Goal: Check status

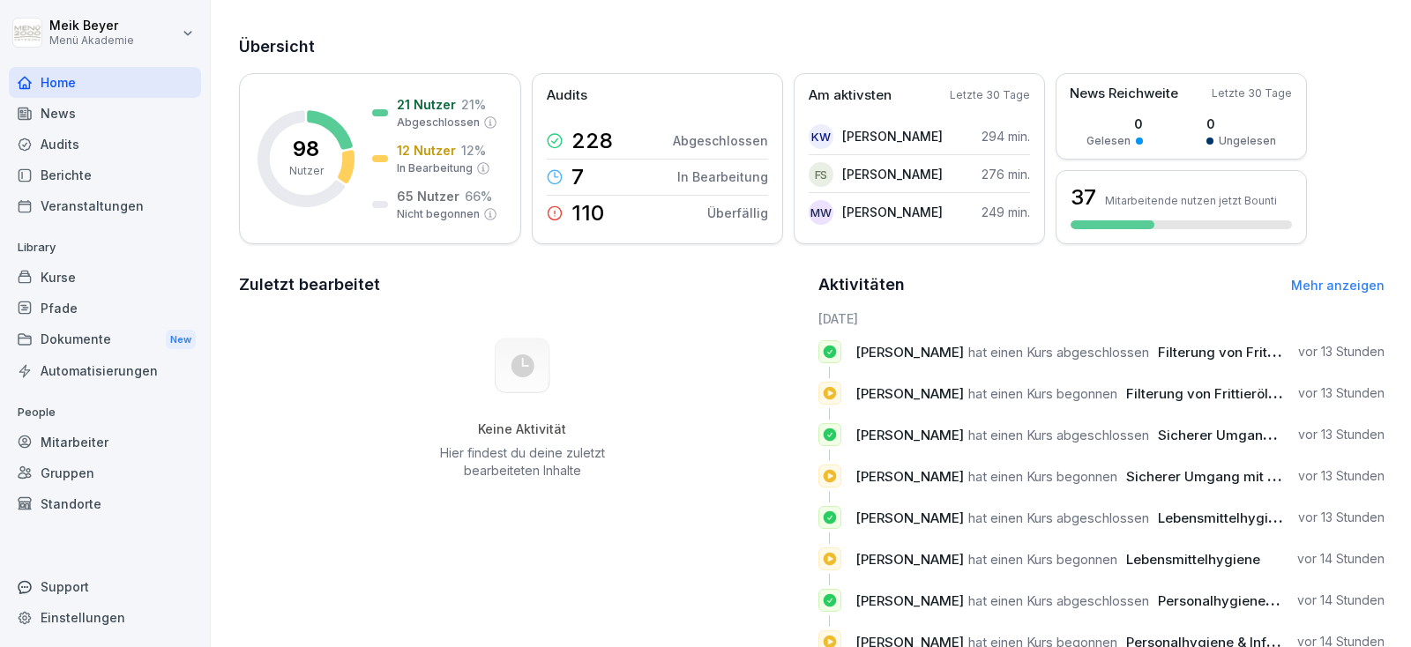
scroll to position [133, 0]
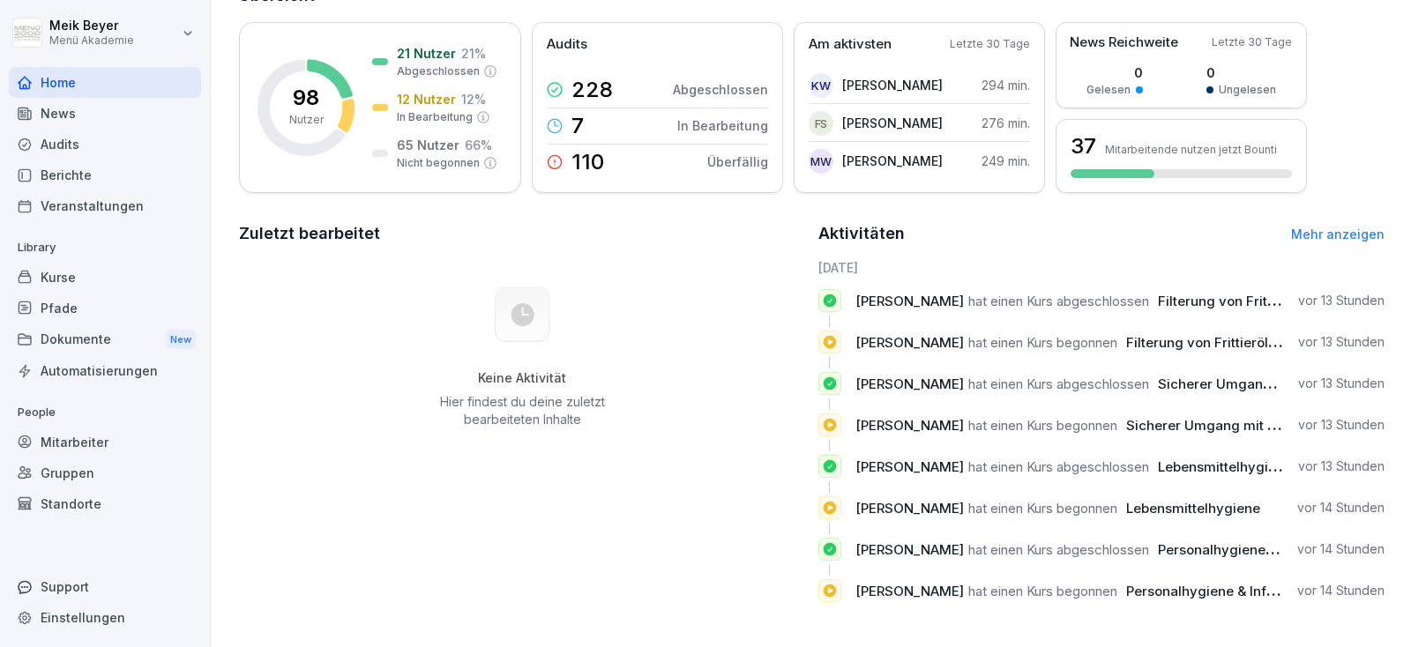
click at [68, 132] on div "Audits" at bounding box center [105, 144] width 192 height 31
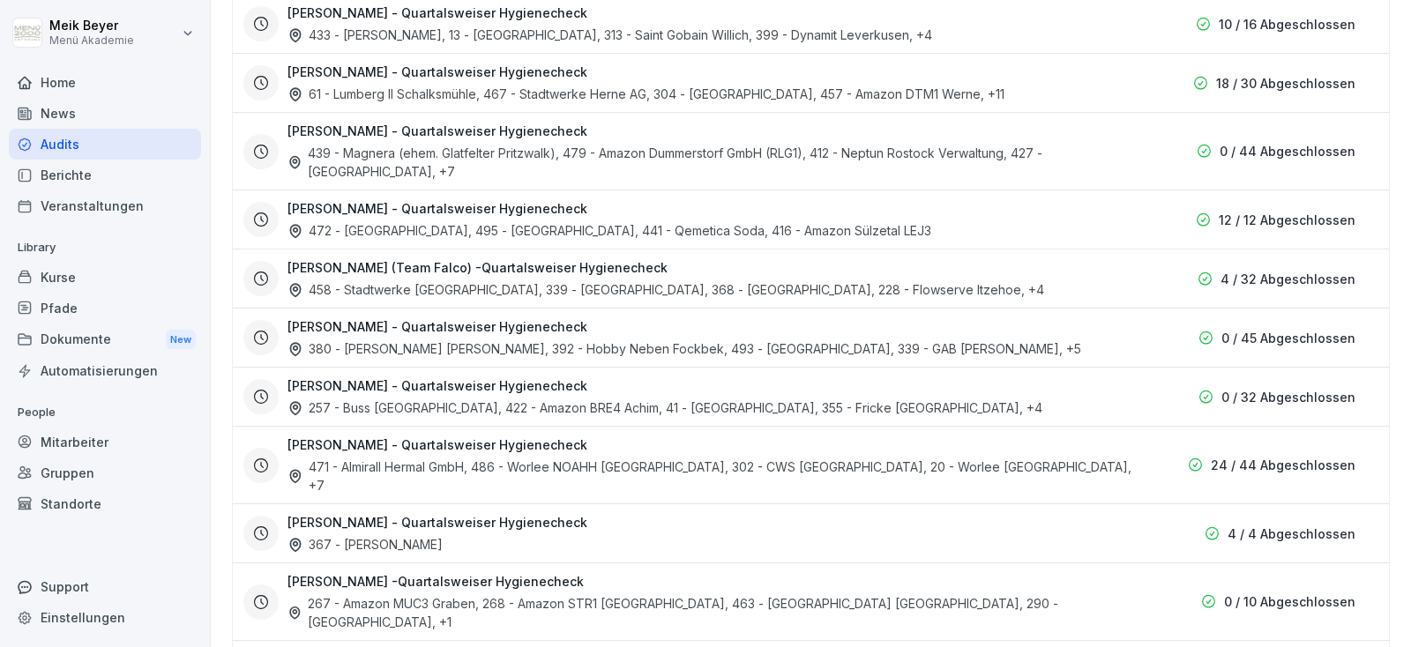
scroll to position [970, 0]
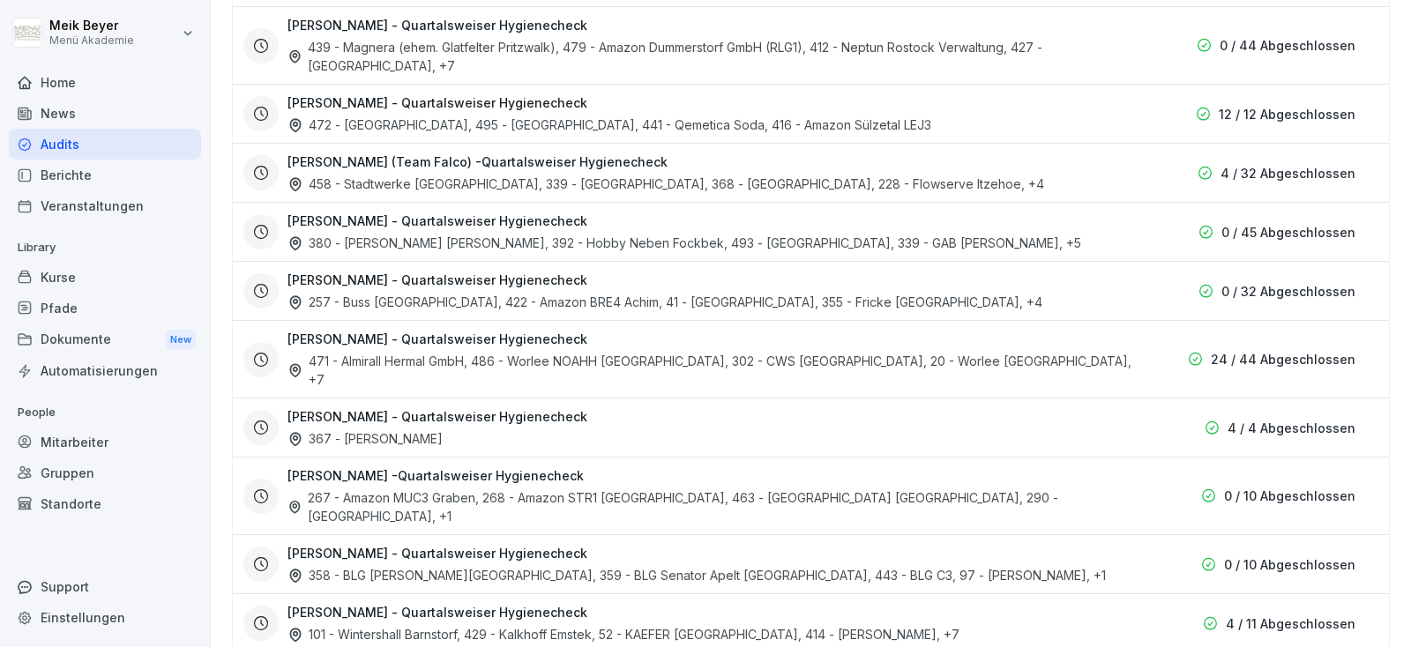
click at [959, 489] on div "267 - Amazon MUC3 Graben, 268 - Amazon STR1 [GEOGRAPHIC_DATA], 463 - [GEOGRAPHI…" at bounding box center [710, 507] width 847 height 37
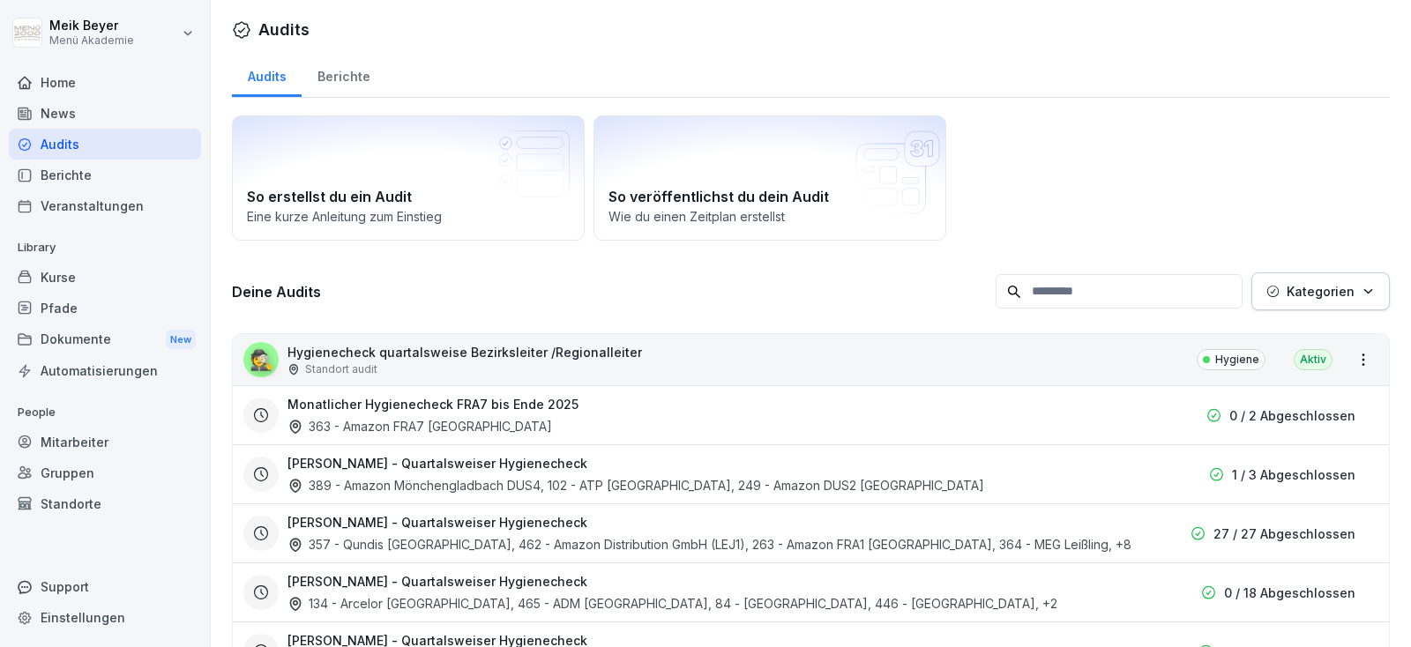
click at [381, 405] on h3 "Monatlicher Hygienecheck FRA7 bis Ende 2025" at bounding box center [432, 404] width 291 height 19
